Goal: Transaction & Acquisition: Purchase product/service

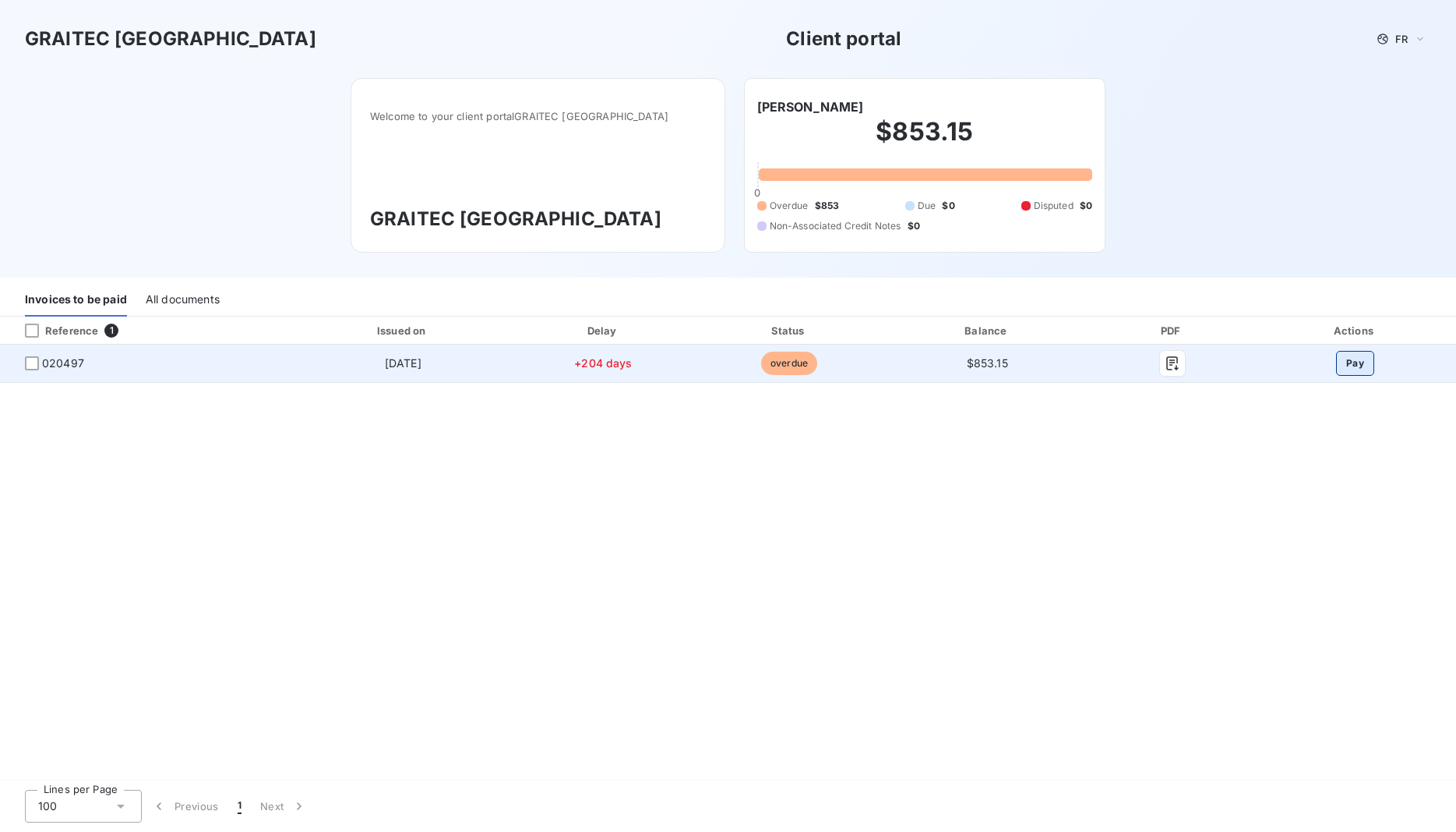
click at [1353, 366] on button "Pay" at bounding box center [1355, 363] width 39 height 25
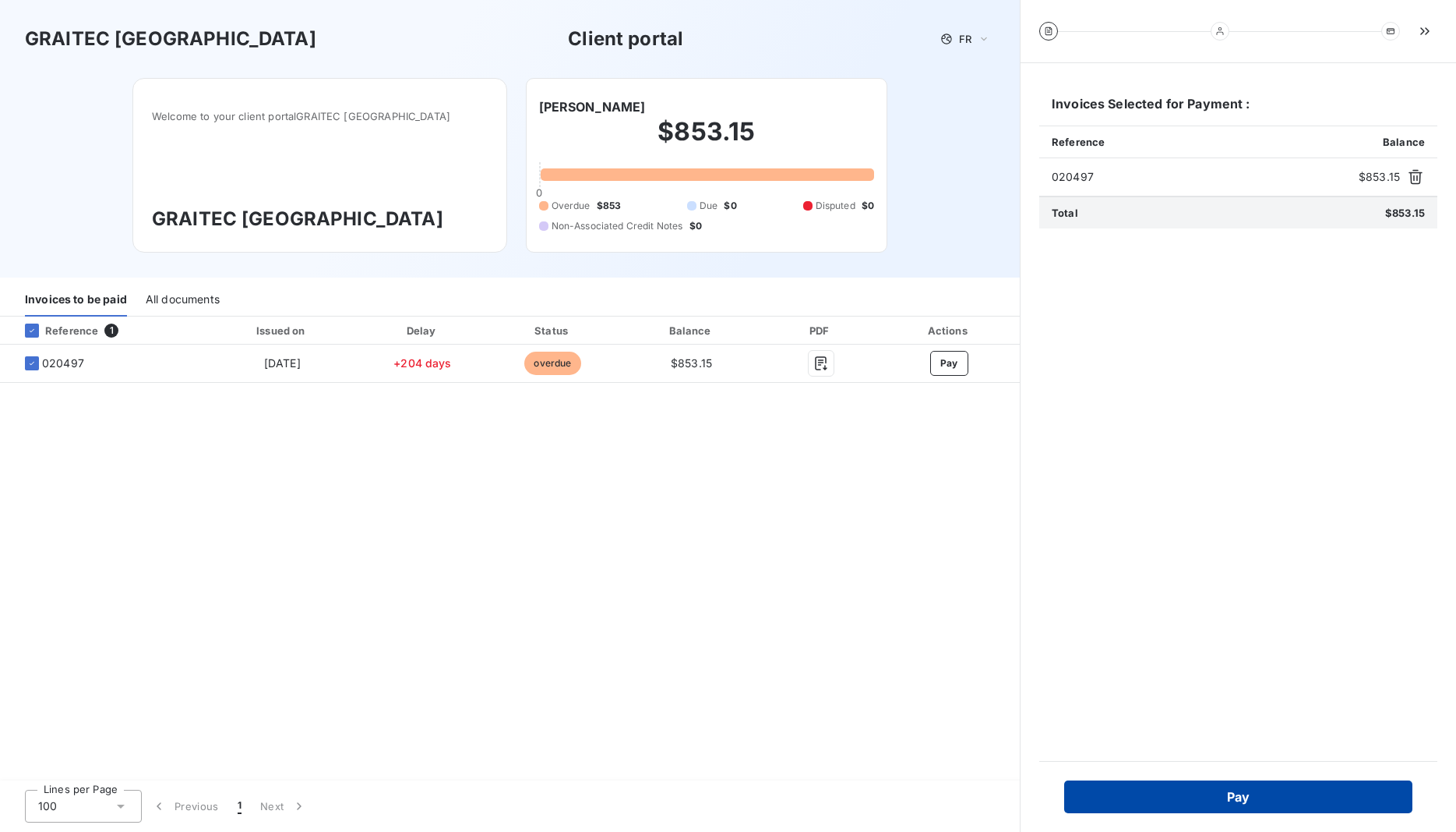
click at [1241, 797] on button "Pay" at bounding box center [1238, 796] width 348 height 33
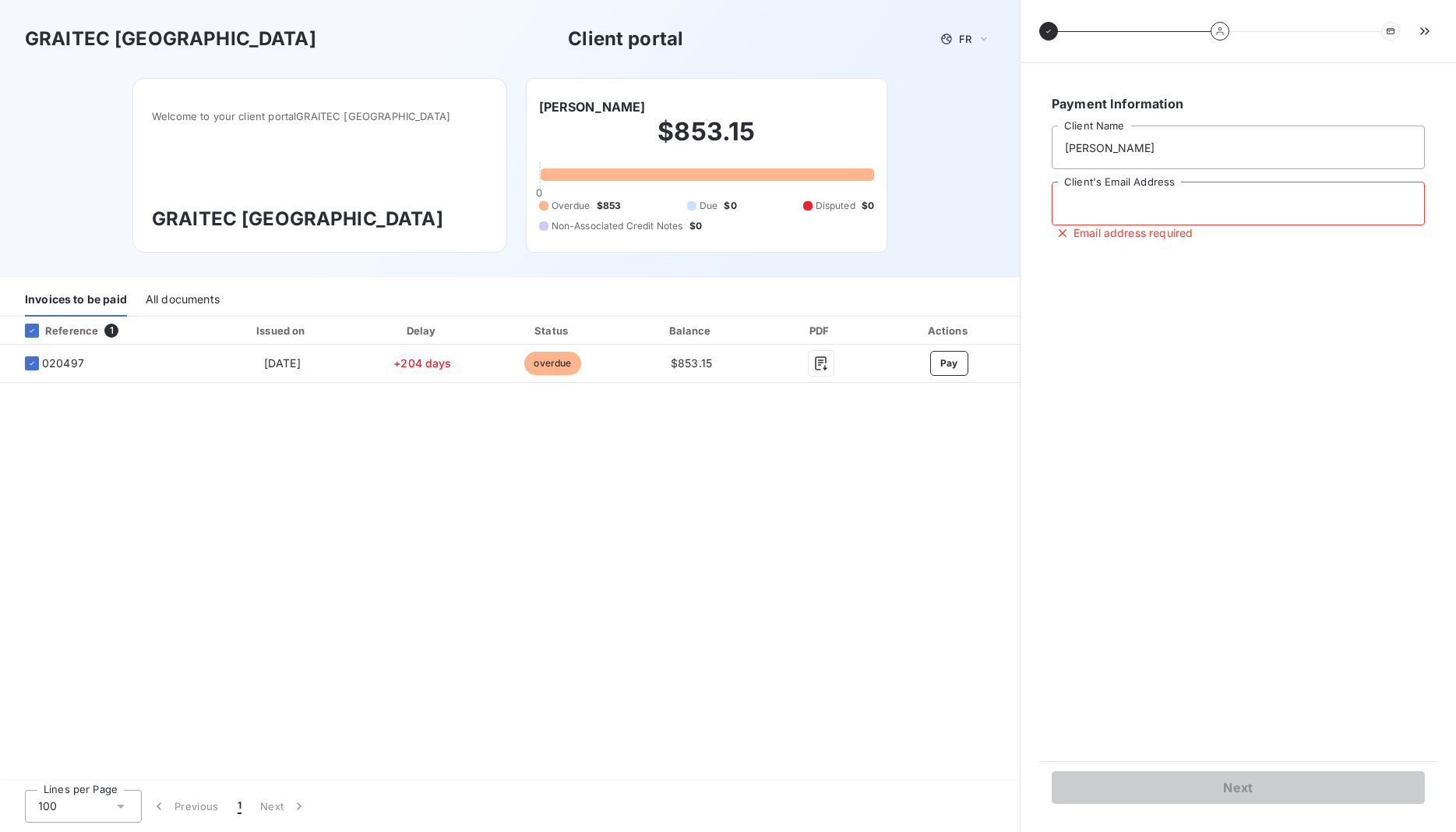
click at [1102, 210] on input "Client's Email Address" at bounding box center [1238, 203] width 374 height 44
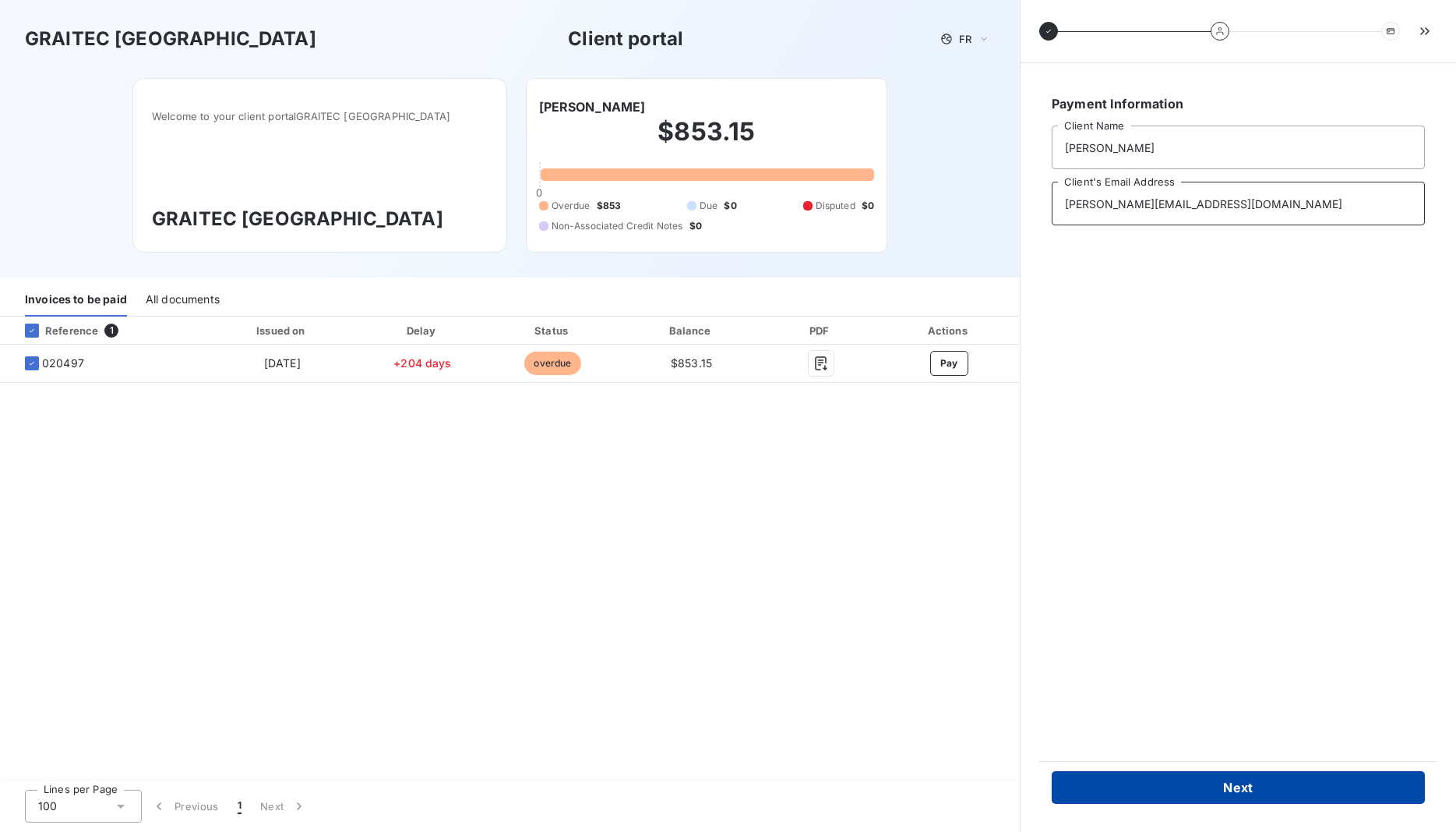
type input "[PERSON_NAME][EMAIL_ADDRESS][DOMAIN_NAME]"
click at [1239, 788] on button "Next" at bounding box center [1238, 787] width 374 height 33
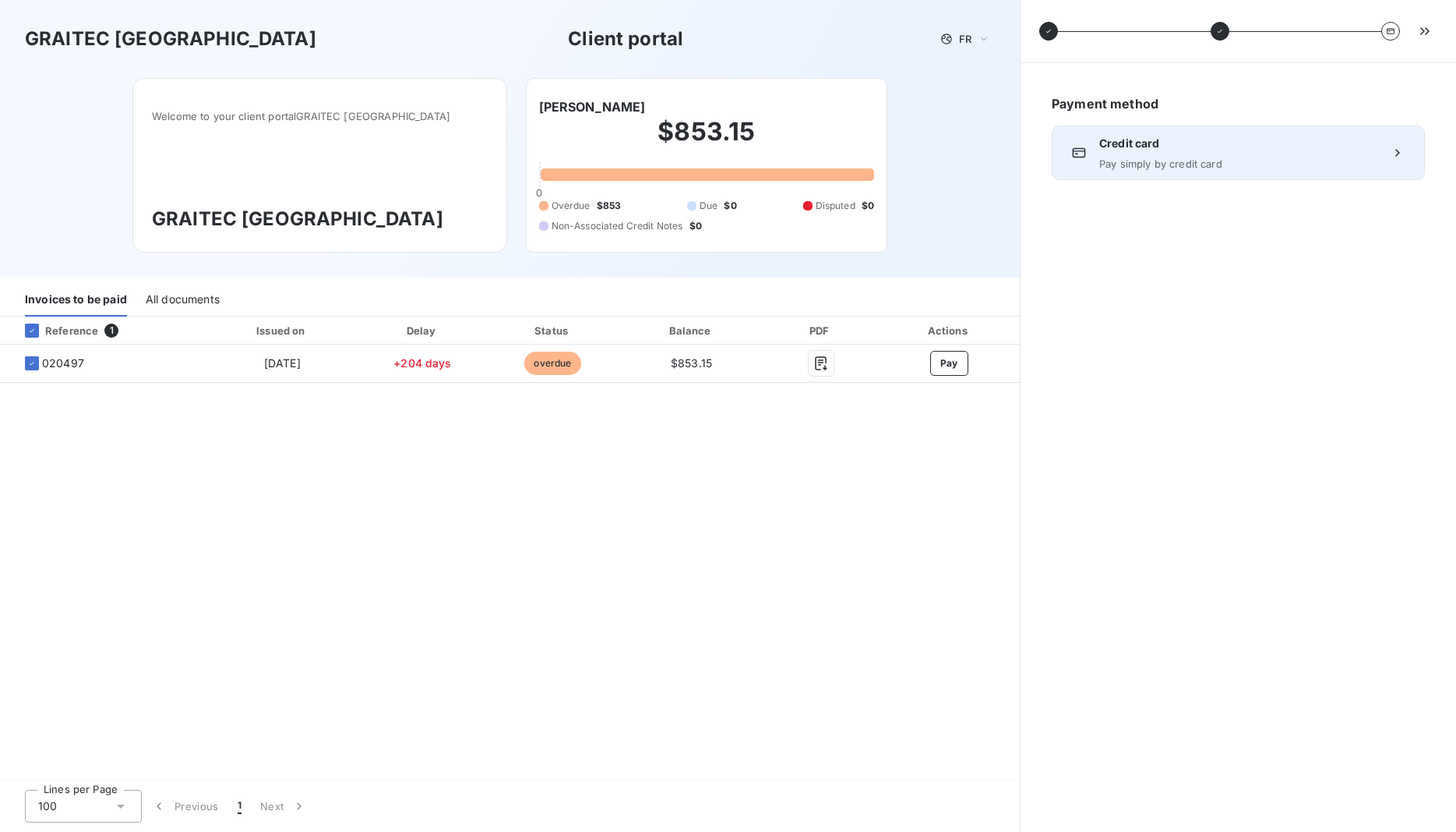
click at [1396, 152] on icon at bounding box center [1399, 153] width 16 height 16
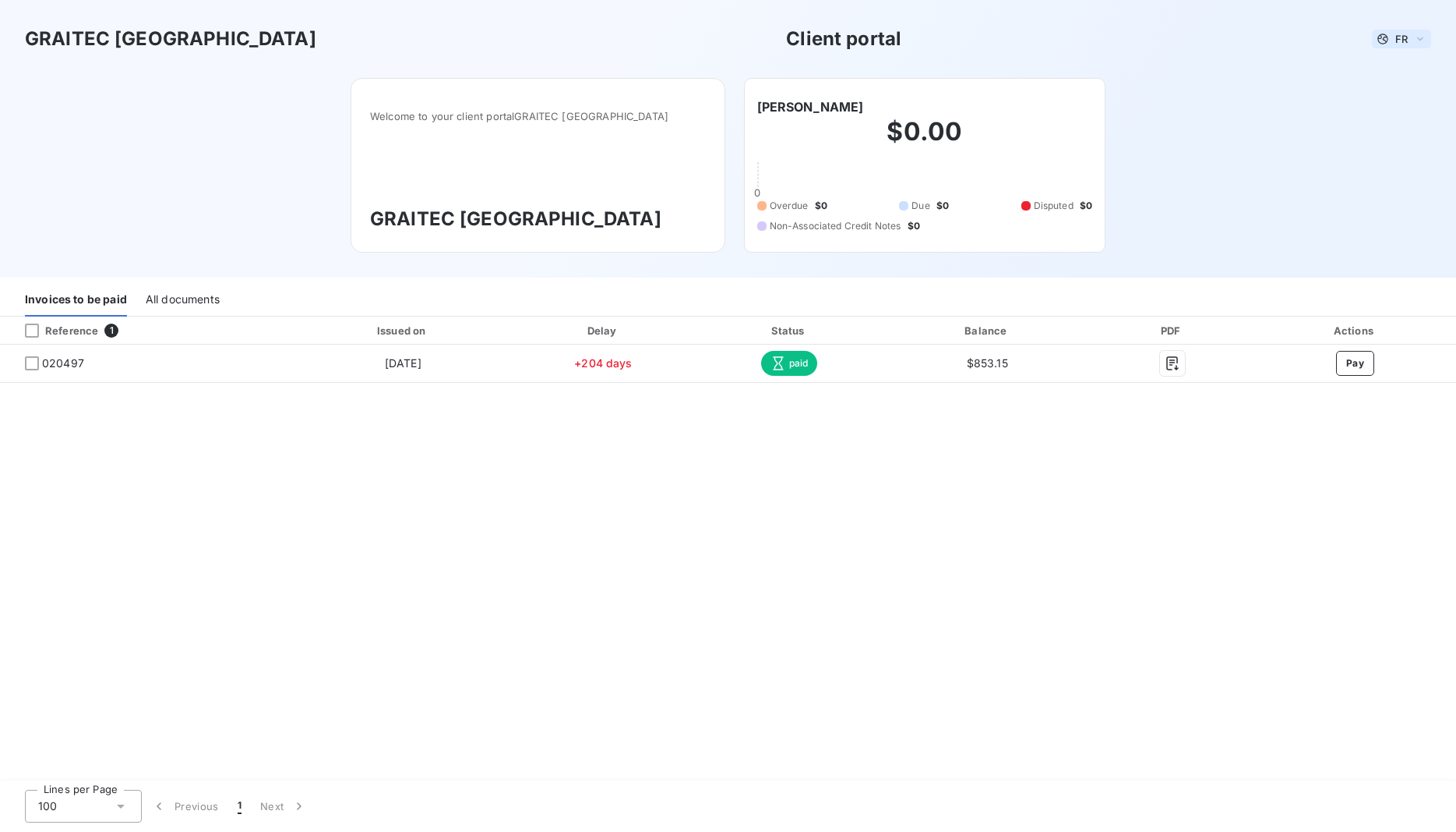
click at [1420, 39] on icon at bounding box center [1420, 39] width 13 height 16
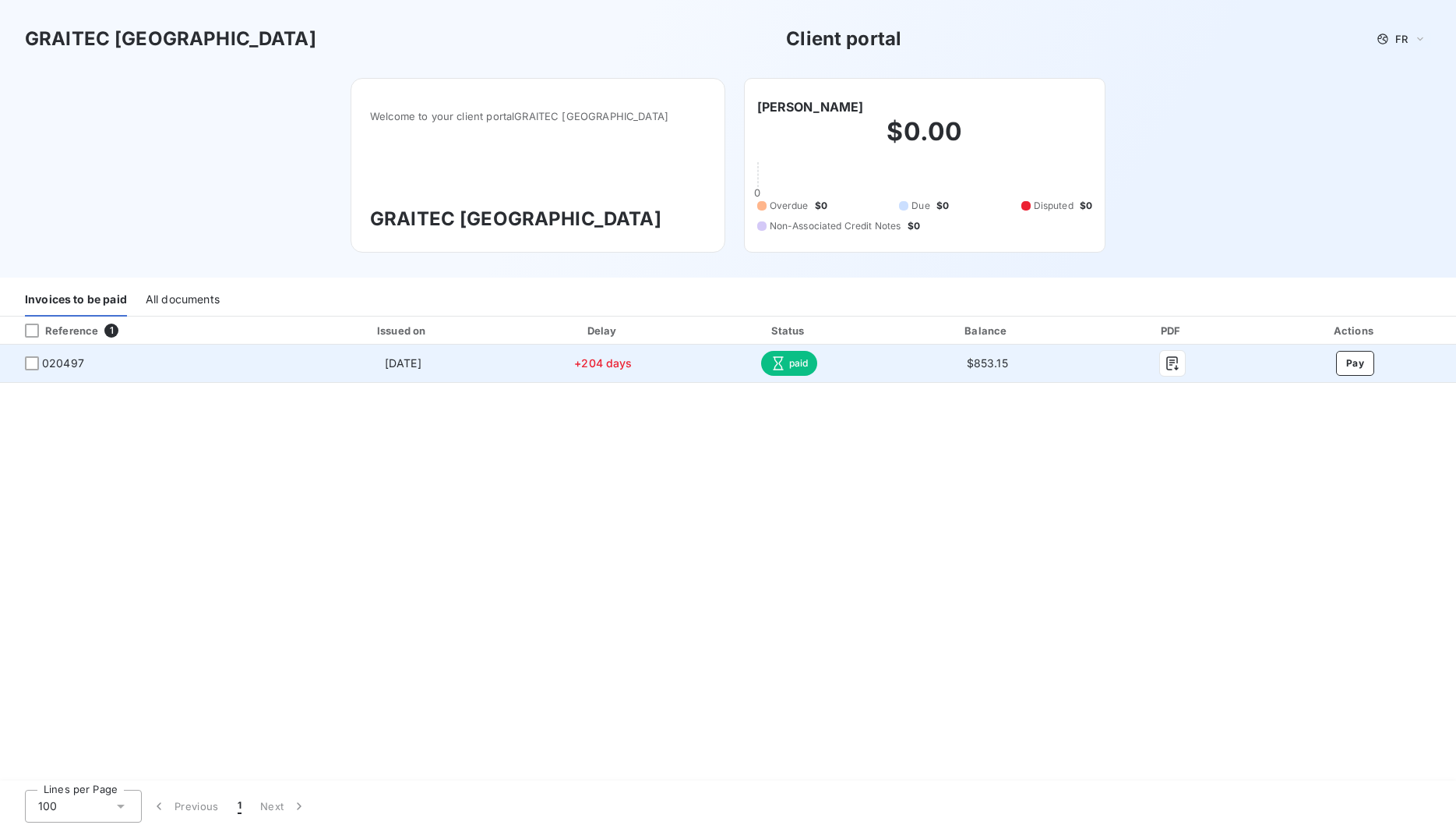
drag, startPoint x: 32, startPoint y: 365, endPoint x: 72, endPoint y: 378, distance: 42.1
click at [32, 364] on div at bounding box center [32, 363] width 14 height 14
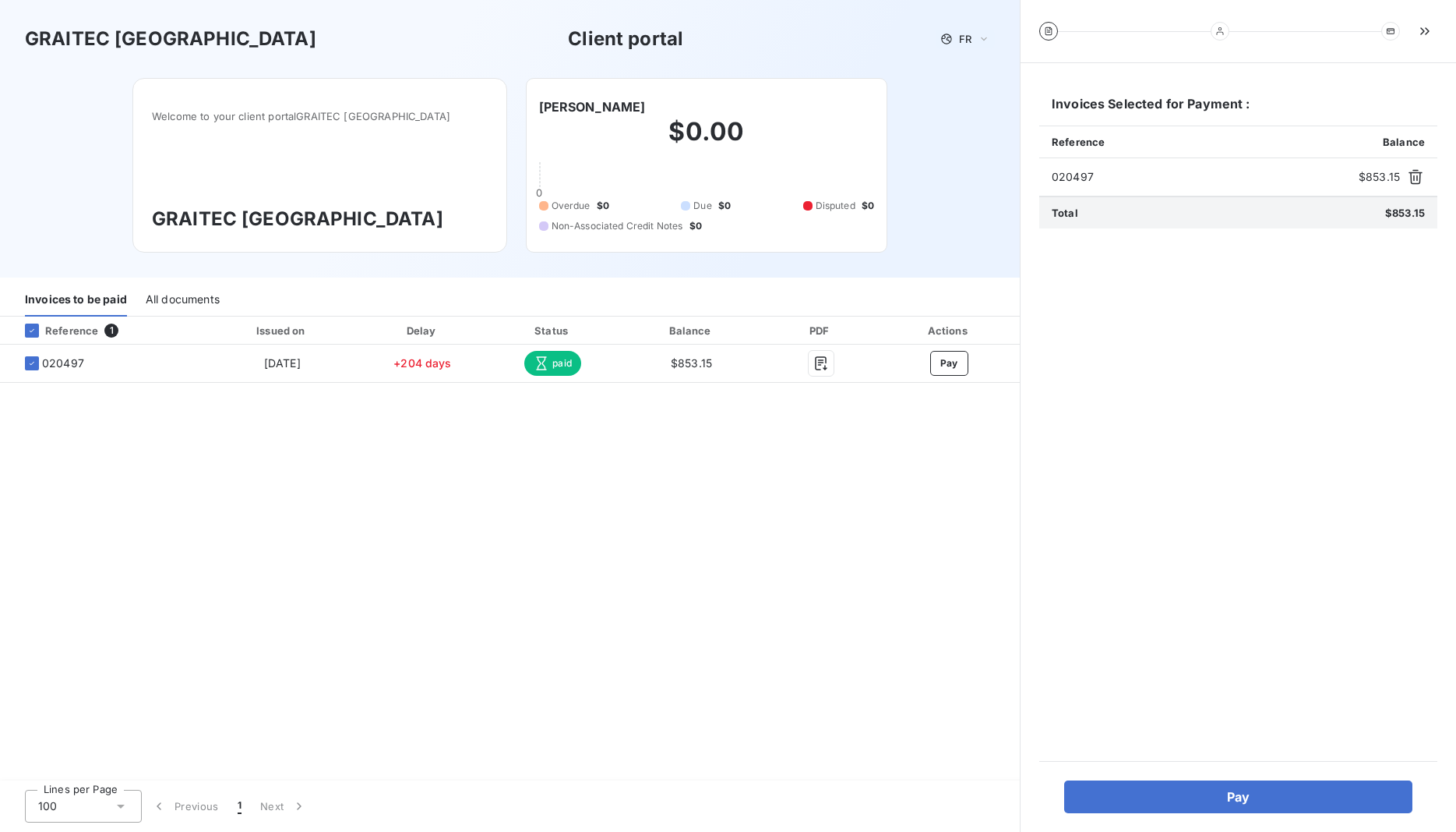
click at [760, 475] on div "Reference 1 Issued on Delay Status Balance PDF Actions 020497 Feb 23, 2025 +204…" at bounding box center [509, 548] width 1020 height 465
